Goal: Go to known website: Access a specific website the user already knows

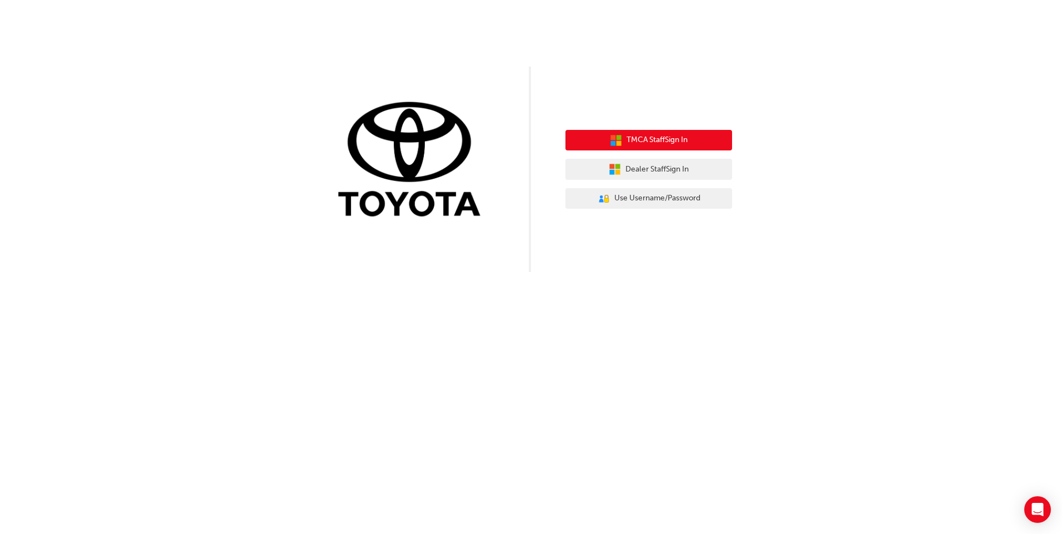
click at [641, 142] on span "TMCA Staff Sign In" at bounding box center [656, 140] width 61 height 13
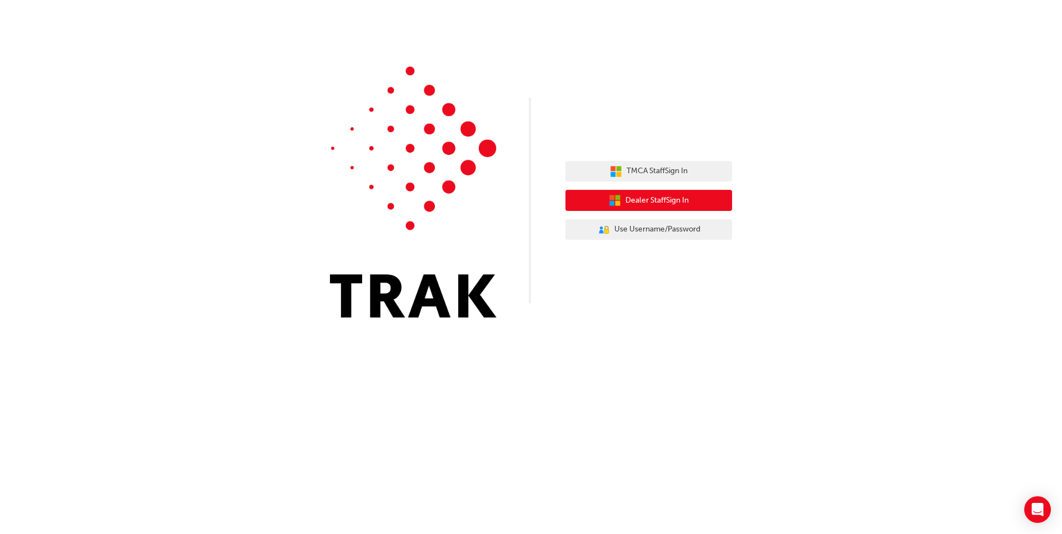
click at [634, 200] on span "Dealer Staff Sign In" at bounding box center [656, 200] width 63 height 13
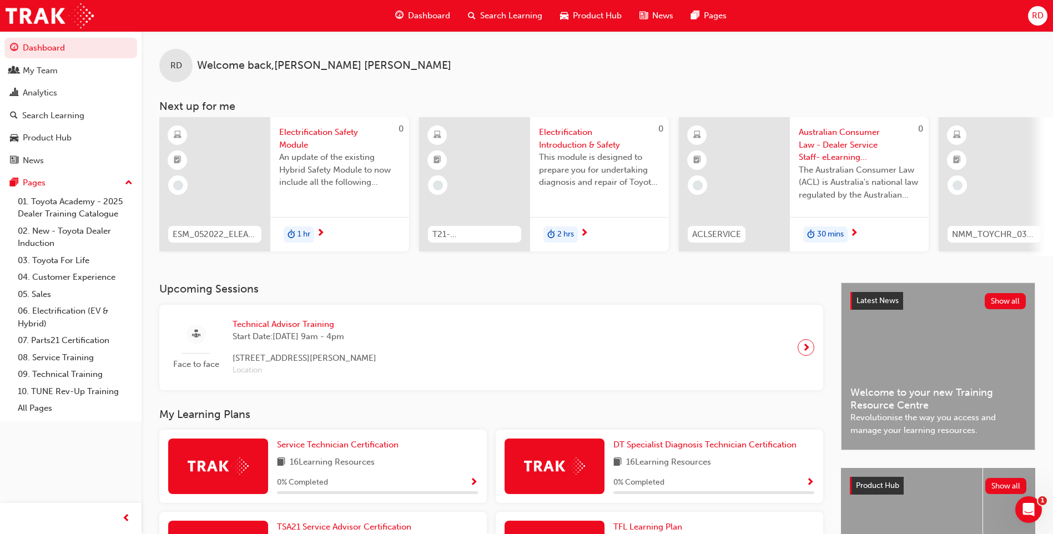
click at [810, 349] on span "next-icon" at bounding box center [806, 348] width 8 height 16
